Goal: Task Accomplishment & Management: Manage account settings

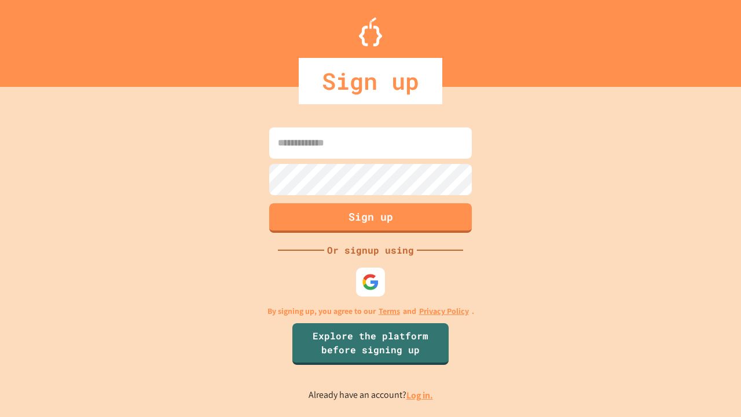
click at [420, 395] on link "Log in." at bounding box center [419, 395] width 27 height 12
